Goal: Transaction & Acquisition: Book appointment/travel/reservation

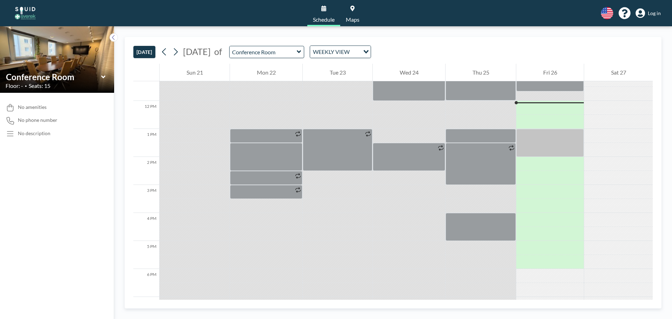
scroll to position [322, 0]
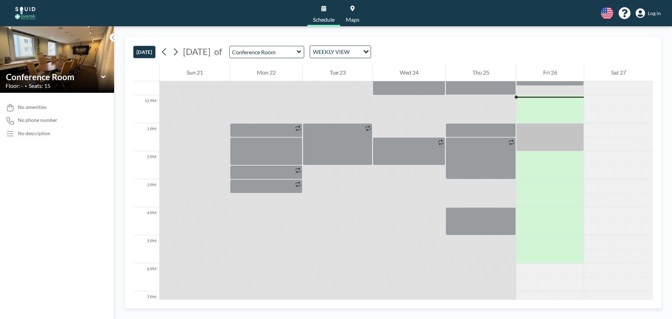
click at [360, 55] on div "WEEKLY VIEW" at bounding box center [335, 51] width 50 height 10
click at [362, 55] on input "Search for option" at bounding box center [336, 51] width 51 height 9
click at [176, 50] on icon at bounding box center [175, 52] width 7 height 10
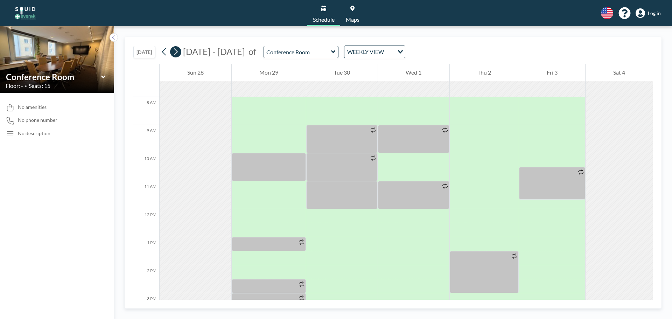
scroll to position [210, 0]
click at [176, 50] on icon at bounding box center [175, 52] width 7 height 10
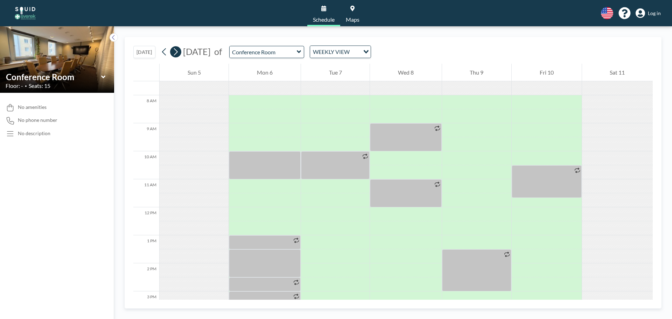
click at [176, 50] on icon at bounding box center [175, 52] width 7 height 10
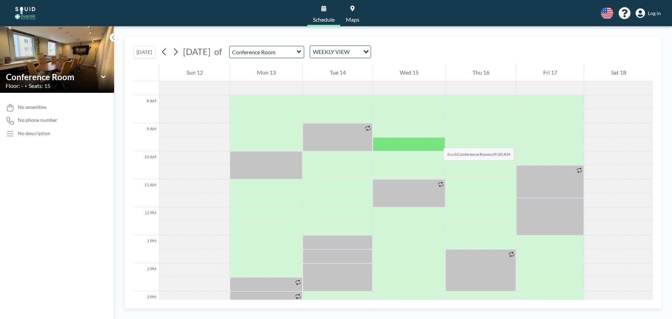
click at [436, 141] on div at bounding box center [408, 144] width 72 height 14
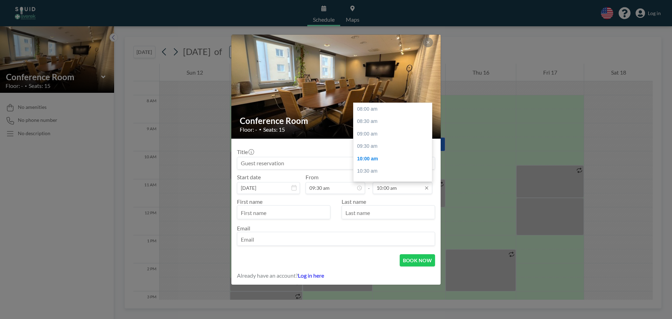
scroll to position [50, 0]
click at [399, 190] on input "10:00 am" at bounding box center [401, 188] width 59 height 12
click at [385, 121] on div "10:30 am" at bounding box center [394, 121] width 82 height 13
type input "10:30 am"
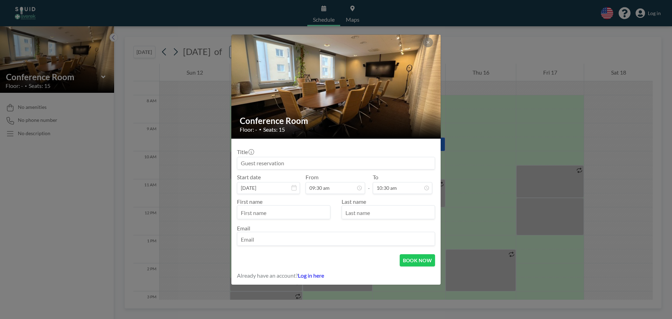
scroll to position [62, 0]
click at [284, 218] on input "text" at bounding box center [283, 213] width 93 height 12
type input "[PERSON_NAME]"
type input "Eklundh"
click at [423, 259] on button "BOOK NOW" at bounding box center [416, 260] width 35 height 12
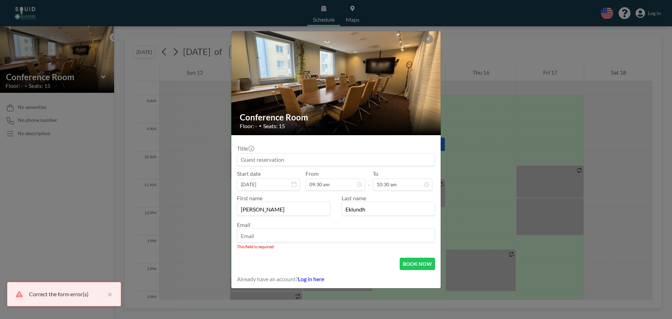
click at [332, 239] on input "email" at bounding box center [335, 236] width 197 height 12
type input "[PERSON_NAME][EMAIL_ADDRESS][DOMAIN_NAME]"
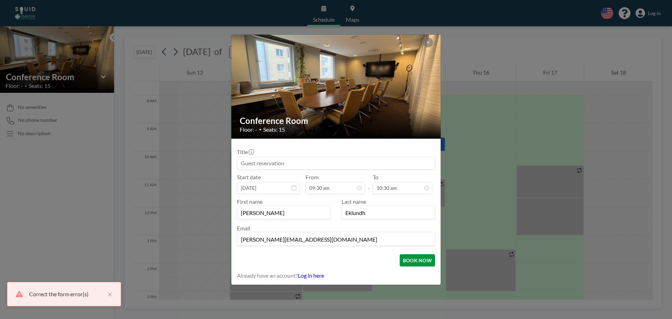
click at [420, 263] on button "BOOK NOW" at bounding box center [416, 260] width 35 height 12
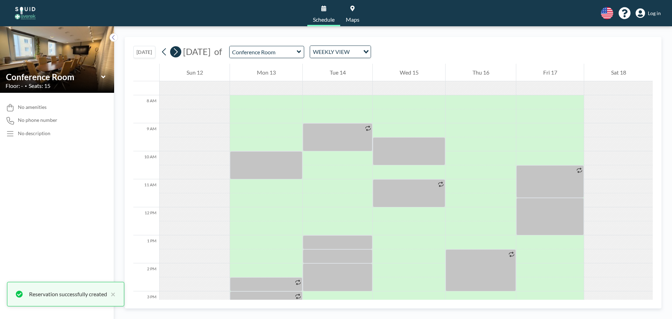
click at [179, 55] on icon at bounding box center [175, 52] width 7 height 10
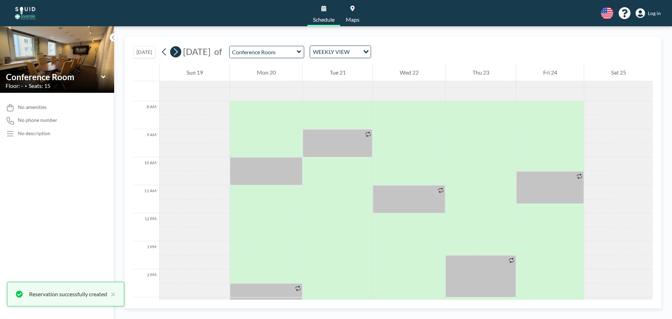
scroll to position [210, 0]
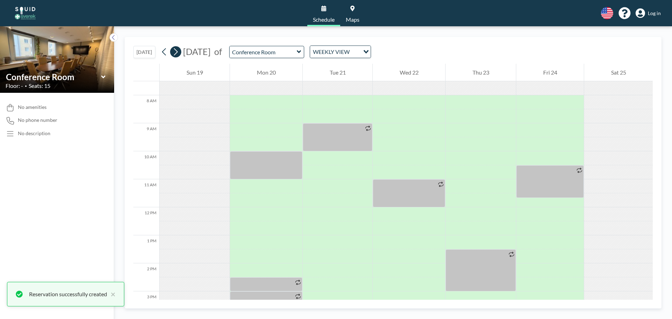
click at [179, 55] on icon at bounding box center [175, 52] width 7 height 10
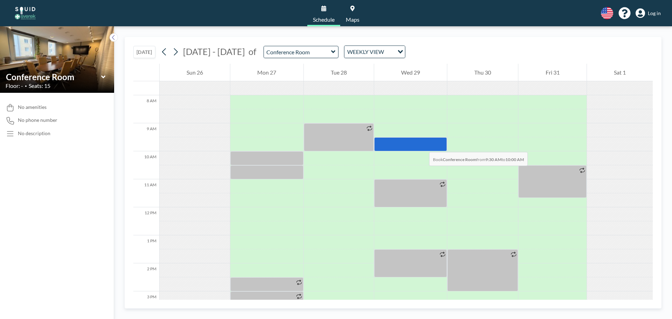
click at [422, 145] on div at bounding box center [410, 144] width 73 height 14
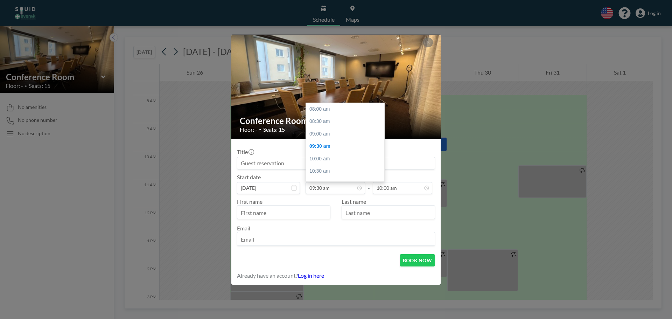
scroll to position [37, 0]
click at [310, 163] on div "11:30 am" at bounding box center [347, 158] width 82 height 13
type input "11:30 am"
type input "12:00 pm"
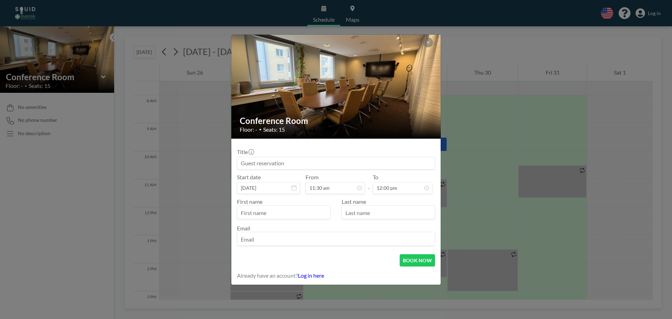
click at [267, 213] on input "text" at bounding box center [283, 213] width 93 height 12
click at [275, 213] on input "text" at bounding box center [283, 213] width 93 height 12
type input "[PERSON_NAME]"
type input "Eklundh"
click at [276, 241] on input "email" at bounding box center [335, 239] width 197 height 12
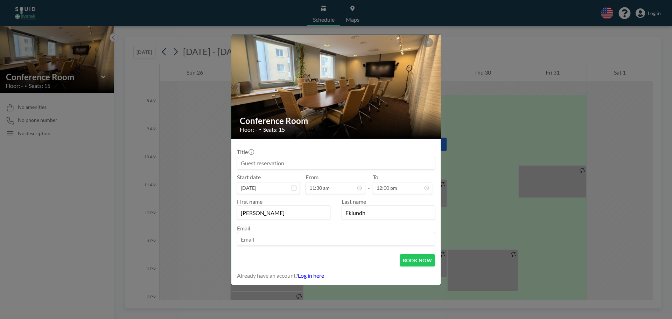
type input "[PERSON_NAME][EMAIL_ADDRESS][DOMAIN_NAME]"
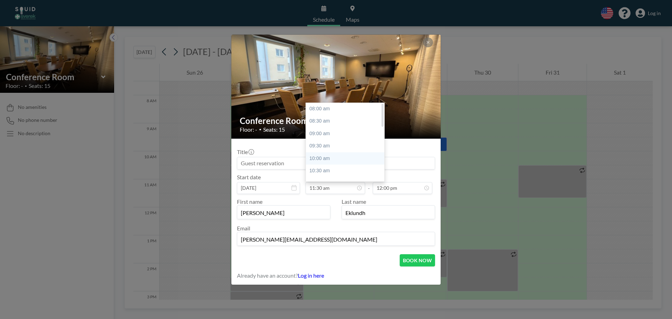
scroll to position [0, 0]
click at [335, 147] on div "09:30 am" at bounding box center [347, 146] width 82 height 13
type input "09:30 am"
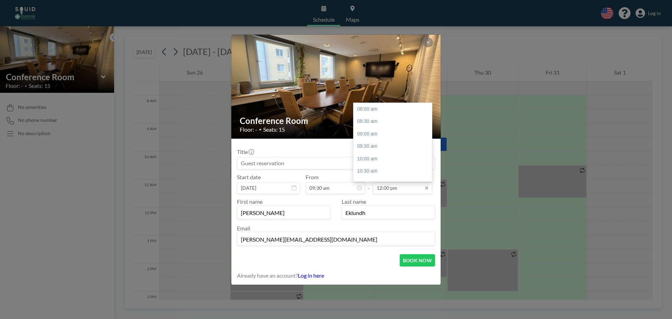
scroll to position [100, 0]
click at [409, 186] on input "12:00 pm" at bounding box center [401, 188] width 59 height 12
click at [386, 168] on div "10:30 am" at bounding box center [394, 171] width 82 height 13
type input "10:30 am"
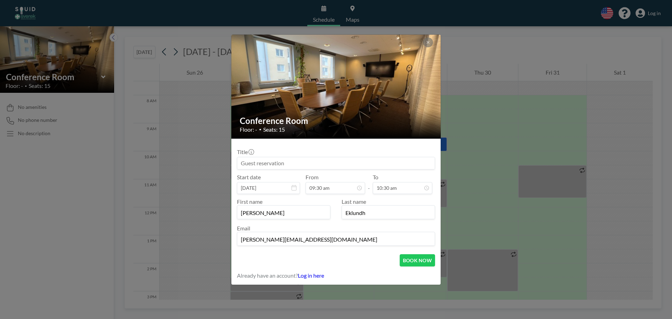
scroll to position [62, 0]
click at [409, 262] on button "BOOK NOW" at bounding box center [416, 260] width 35 height 12
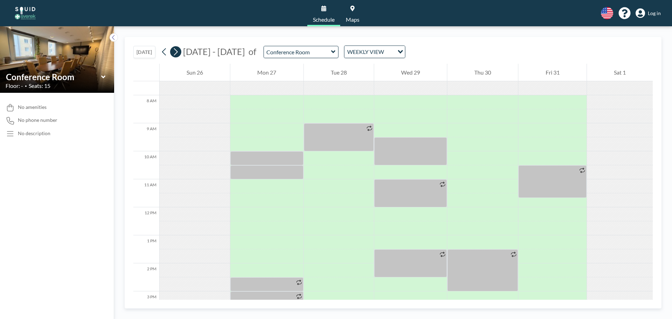
click at [178, 52] on icon at bounding box center [176, 51] width 4 height 7
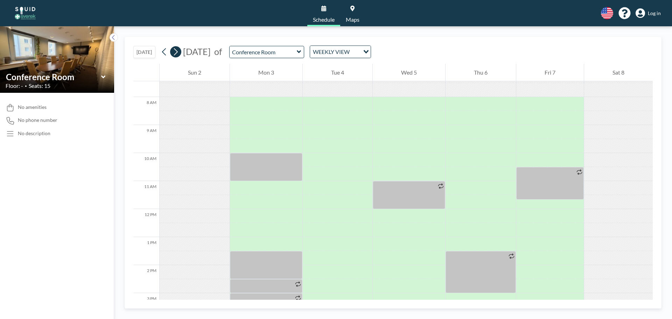
scroll to position [210, 0]
click at [178, 52] on icon at bounding box center [176, 51] width 4 height 7
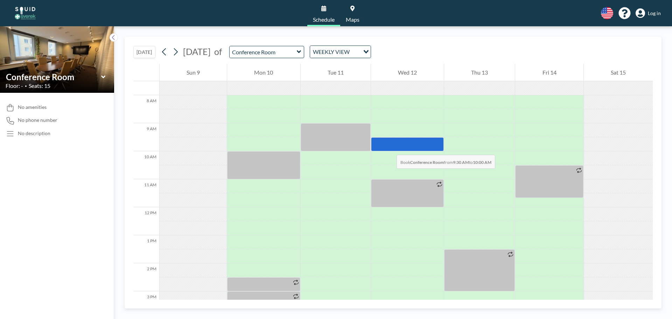
click at [389, 148] on div at bounding box center [407, 144] width 73 height 14
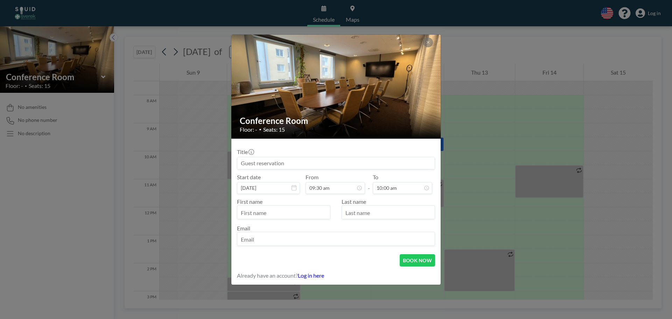
click at [273, 197] on div "First name Last name Email" at bounding box center [336, 221] width 198 height 55
click at [266, 211] on input "text" at bounding box center [283, 213] width 93 height 12
type input "[PERSON_NAME]"
type input "Eklundh"
click at [294, 234] on input "email" at bounding box center [335, 239] width 197 height 12
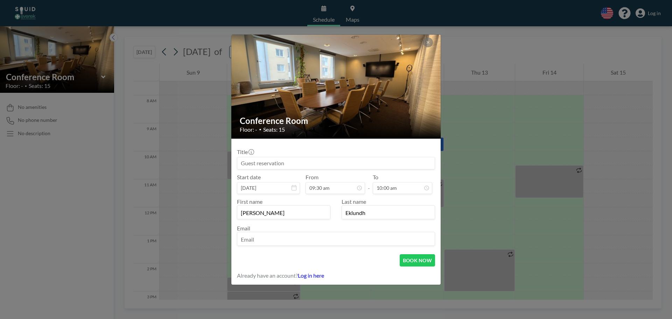
type input "[PERSON_NAME][EMAIL_ADDRESS][DOMAIN_NAME]"
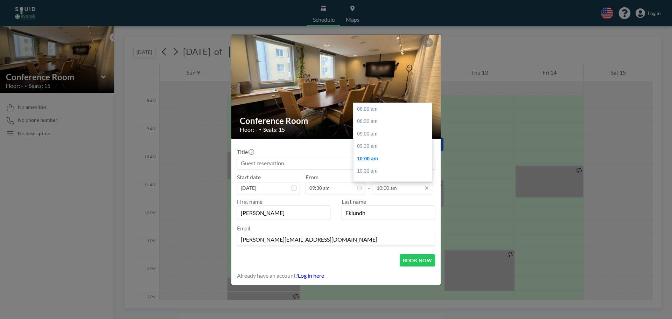
scroll to position [50, 0]
click at [405, 185] on input "10:00 am" at bounding box center [401, 188] width 59 height 12
click at [388, 123] on div "10:30 am" at bounding box center [394, 121] width 82 height 13
type input "10:30 am"
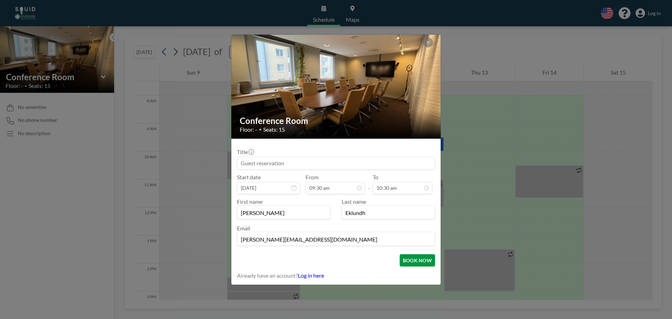
scroll to position [0, 0]
click at [419, 262] on button "BOOK NOW" at bounding box center [416, 260] width 35 height 12
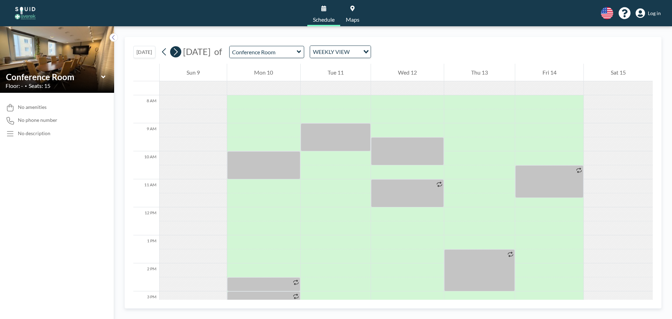
click at [178, 52] on icon at bounding box center [176, 51] width 4 height 7
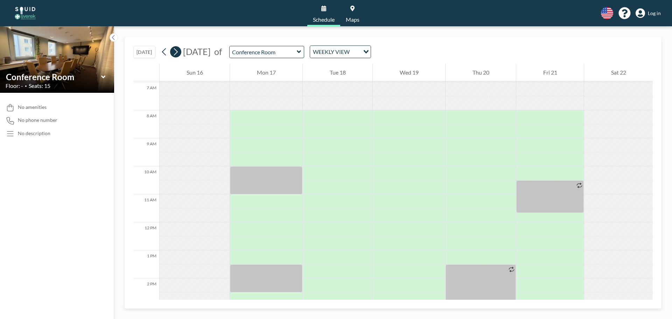
scroll to position [210, 0]
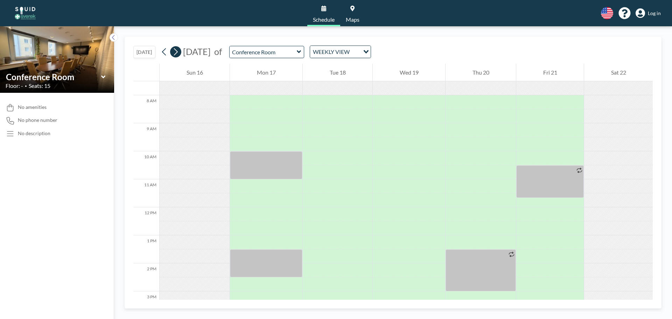
click at [178, 52] on icon at bounding box center [176, 51] width 4 height 7
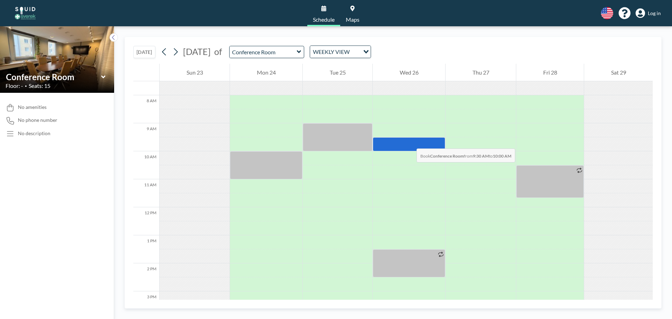
click at [409, 141] on div at bounding box center [408, 144] width 72 height 14
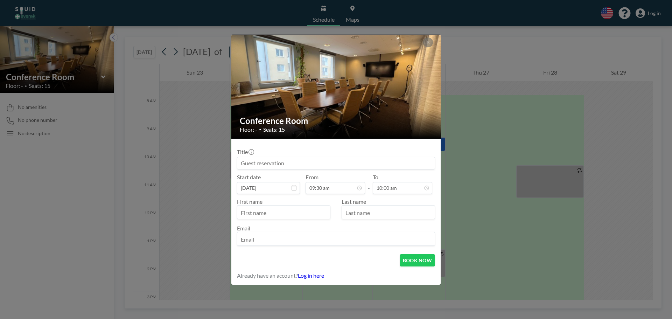
click at [267, 214] on input "text" at bounding box center [283, 213] width 93 height 12
type input "[PERSON_NAME]"
type input "Eklundh"
type input "[PERSON_NAME][EMAIL_ADDRESS][DOMAIN_NAME]"
click at [420, 262] on button "BOOK NOW" at bounding box center [416, 260] width 35 height 12
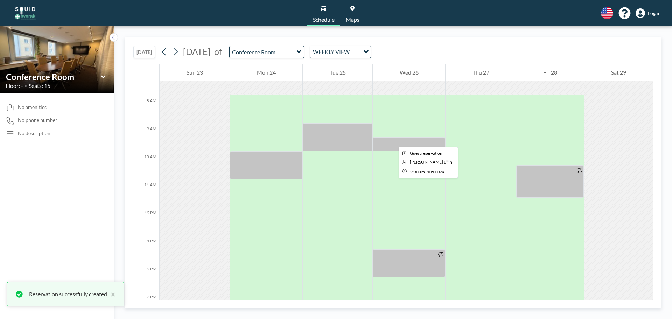
click at [393, 140] on div at bounding box center [408, 144] width 72 height 14
click at [396, 144] on div at bounding box center [408, 144] width 72 height 14
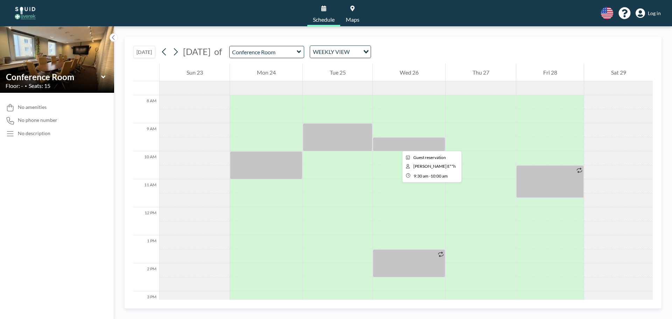
click at [394, 144] on div at bounding box center [408, 144] width 72 height 14
click at [393, 144] on div at bounding box center [408, 144] width 72 height 14
click at [177, 54] on icon at bounding box center [175, 52] width 7 height 10
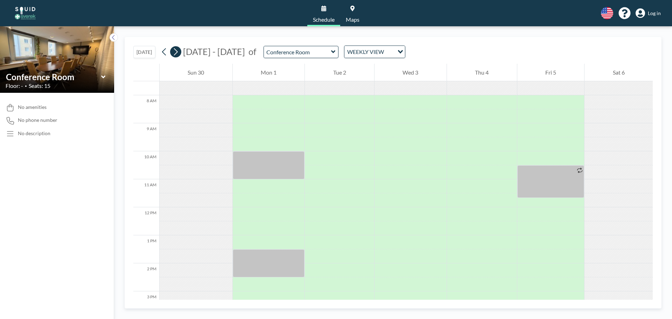
click at [177, 54] on icon at bounding box center [175, 52] width 7 height 10
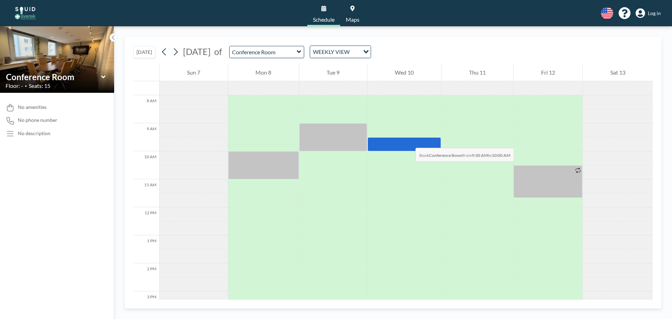
click at [408, 141] on div at bounding box center [404, 144] width 74 height 14
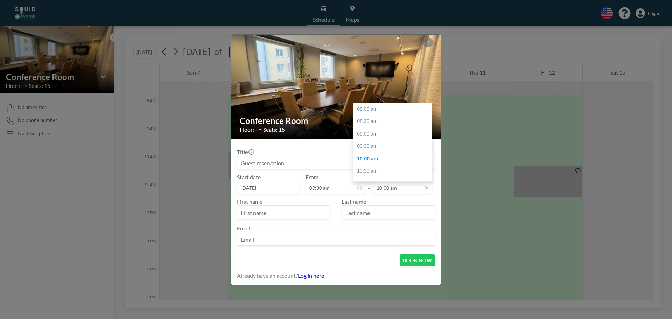
scroll to position [50, 0]
click at [381, 123] on div "10:30 am" at bounding box center [394, 121] width 82 height 13
type input "10:30 am"
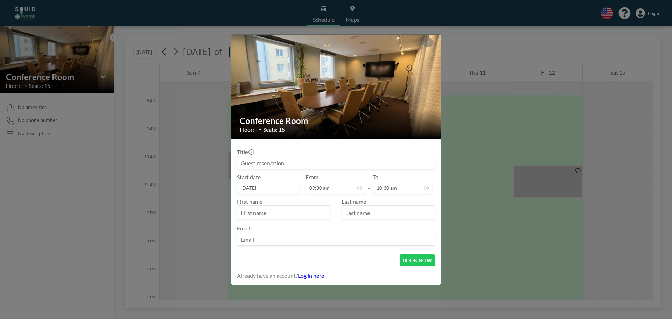
scroll to position [37, 0]
click at [289, 214] on input "text" at bounding box center [283, 213] width 93 height 12
type input "[PERSON_NAME]"
type input "Eklundh"
type input "[PERSON_NAME][EMAIL_ADDRESS][DOMAIN_NAME]"
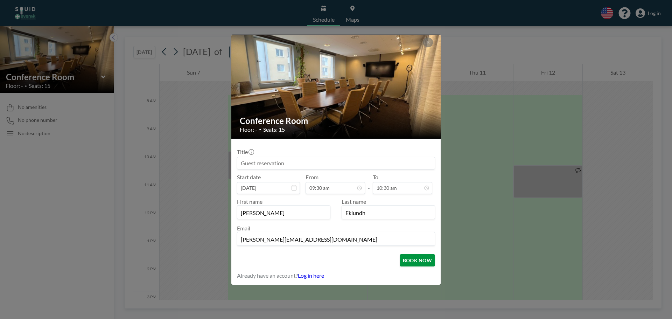
click at [412, 258] on button "BOOK NOW" at bounding box center [416, 260] width 35 height 12
